Goal: Information Seeking & Learning: Learn about a topic

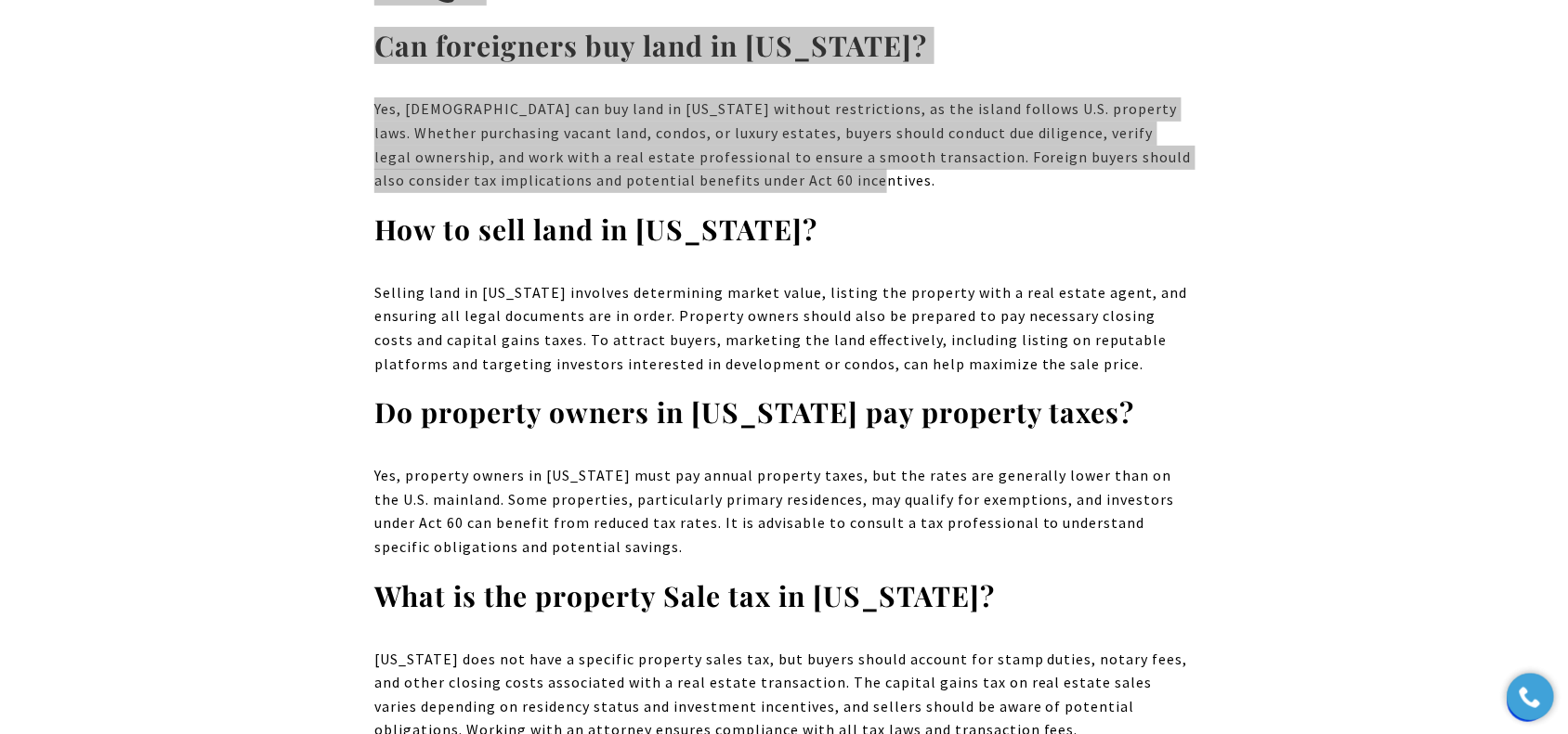
scroll to position [14894, 0]
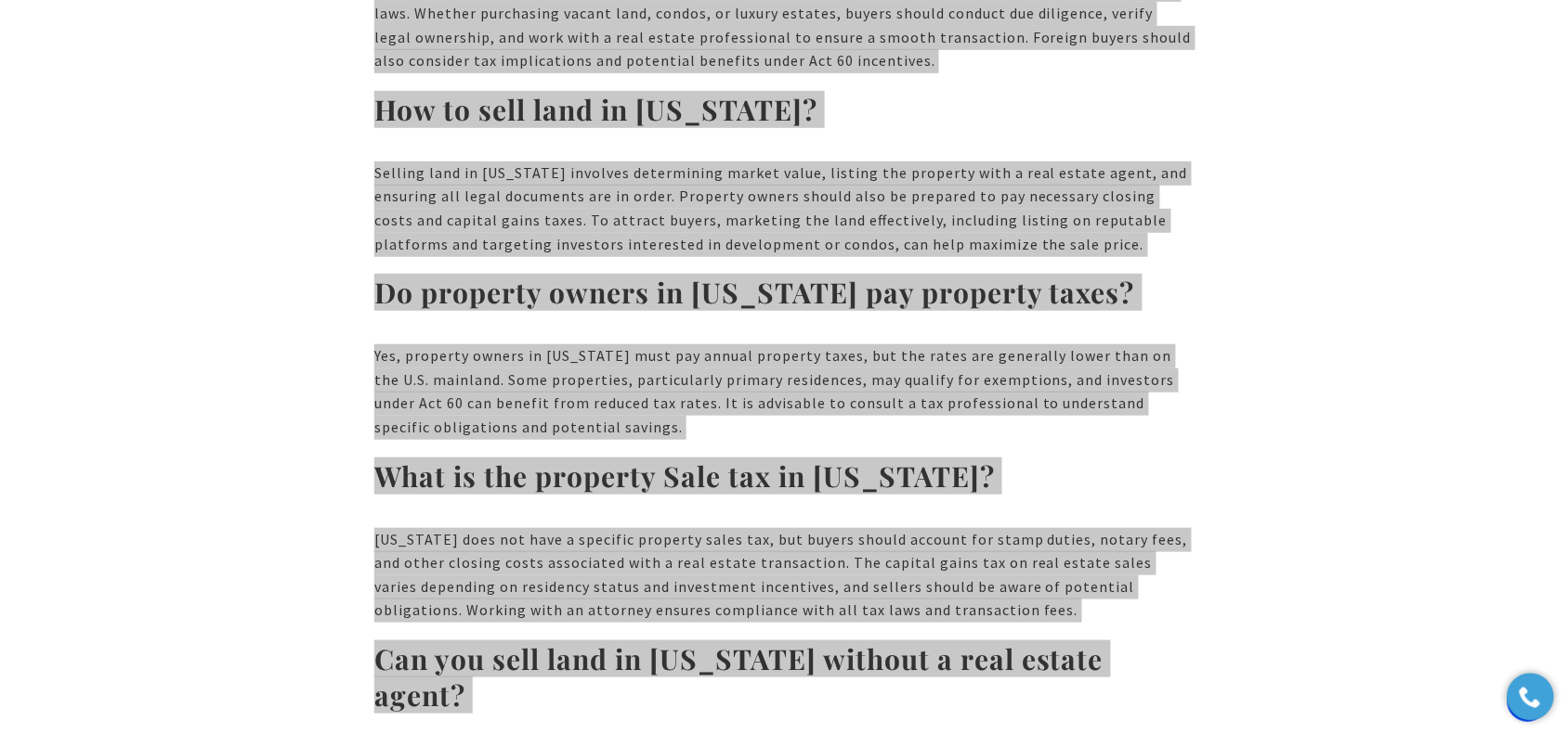
drag, startPoint x: 377, startPoint y: 237, endPoint x: 1154, endPoint y: 495, distance: 818.7
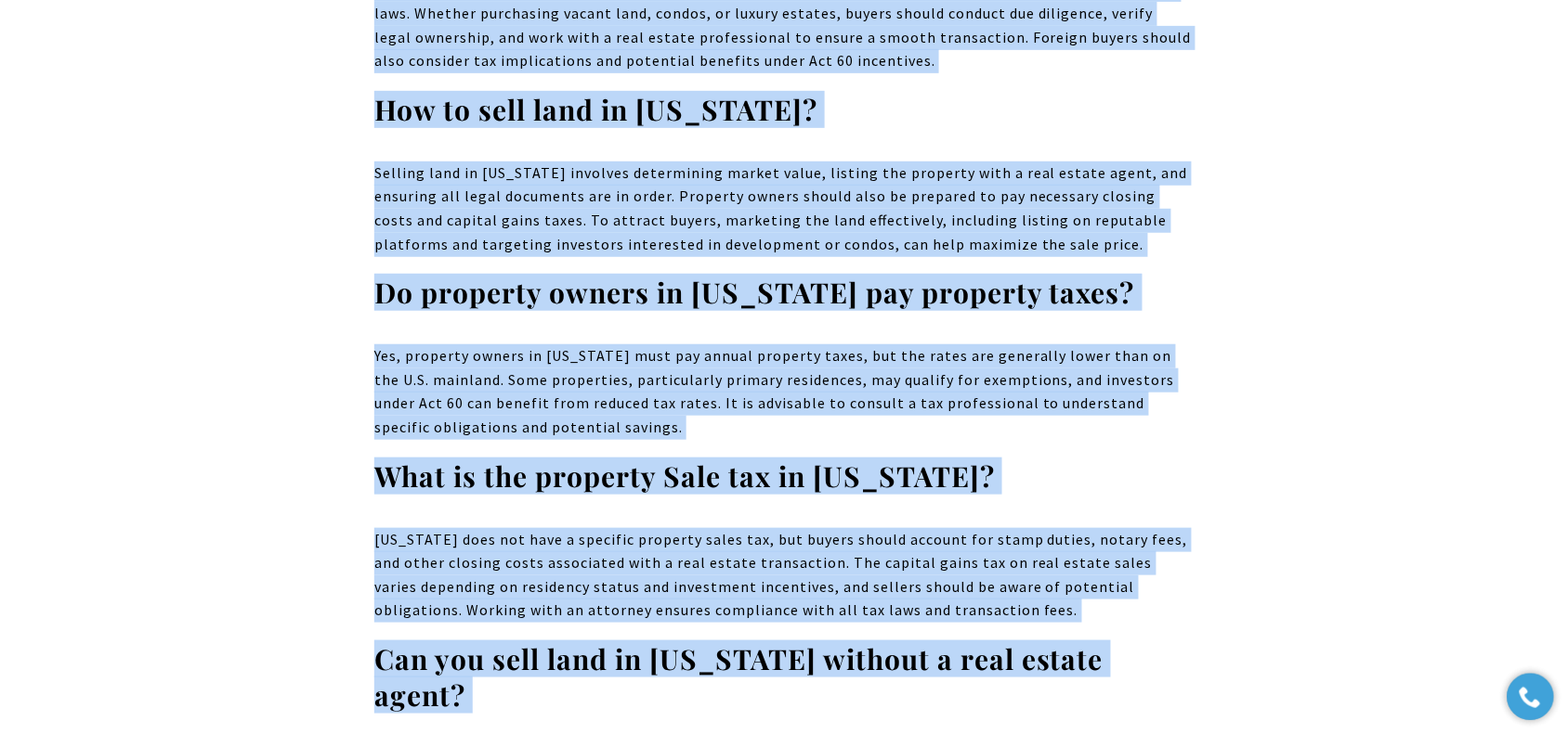
copy div "Puerto Rico’s real estate market presents lucrative opportunities for investors…"
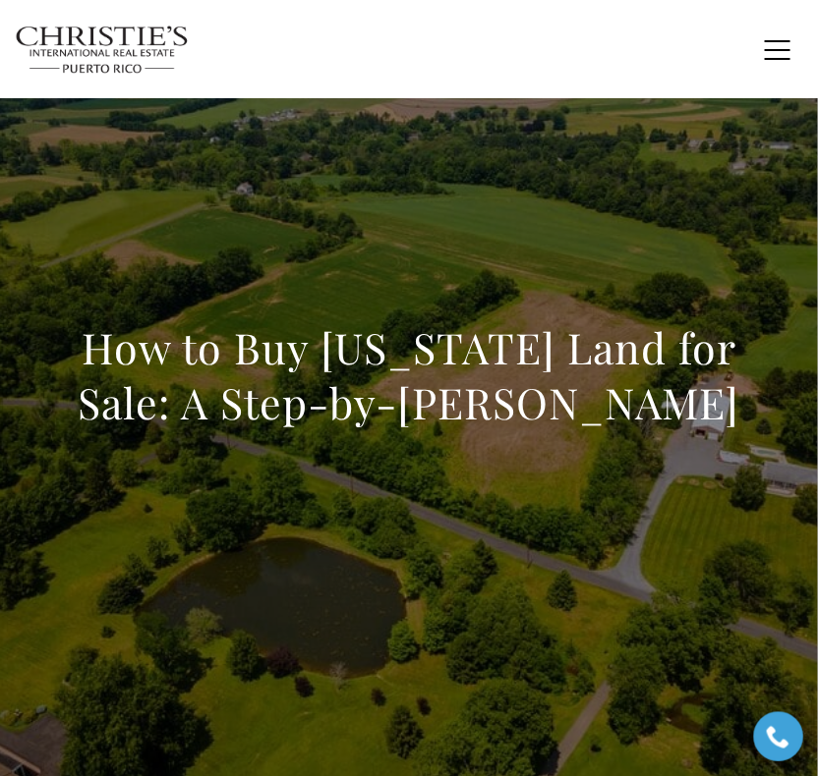
scroll to position [0, 0]
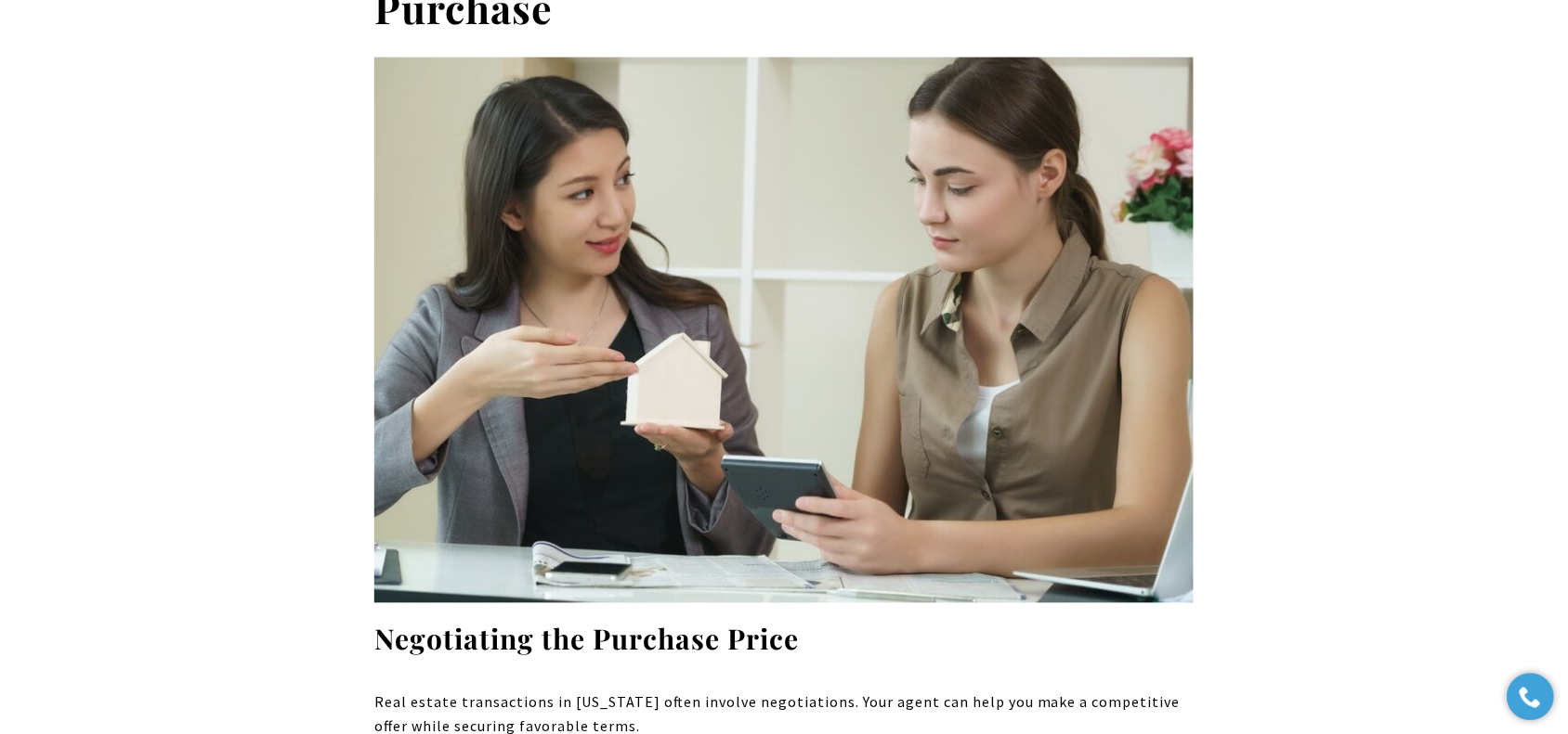
scroll to position [9169, 0]
